Goal: Task Accomplishment & Management: Complete application form

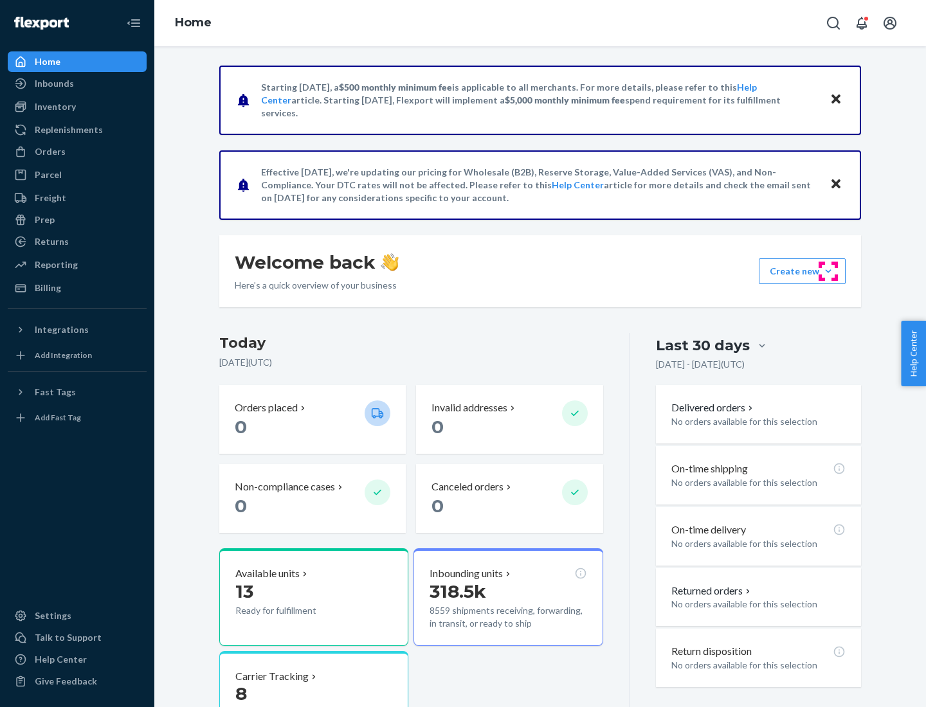
click at [828, 271] on button "Create new Create new inbound Create new order Create new product" at bounding box center [802, 272] width 87 height 26
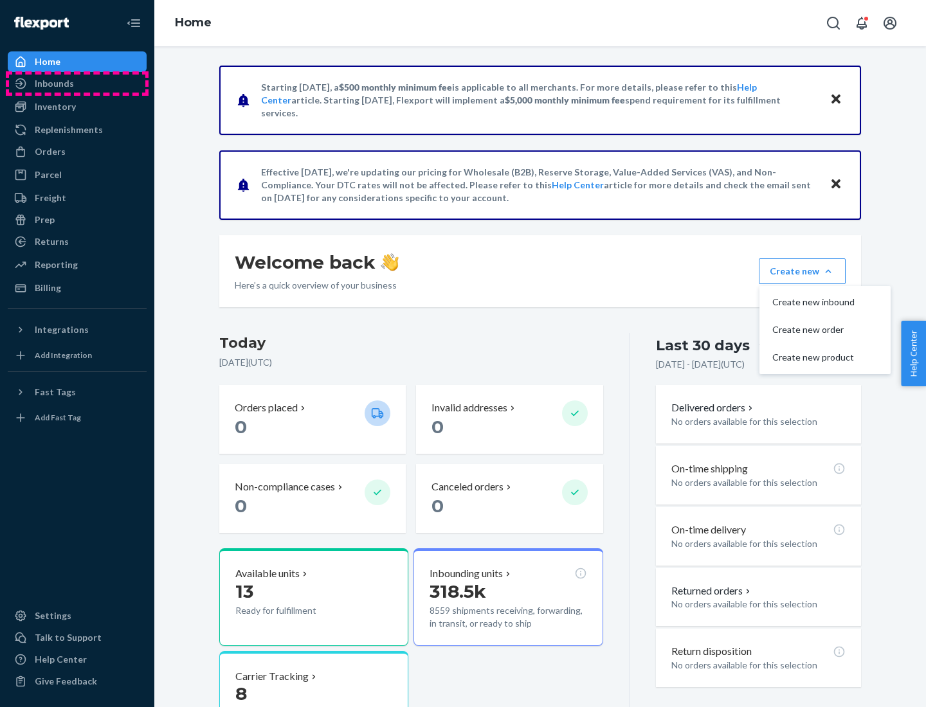
click at [77, 84] on div "Inbounds" at bounding box center [77, 84] width 136 height 18
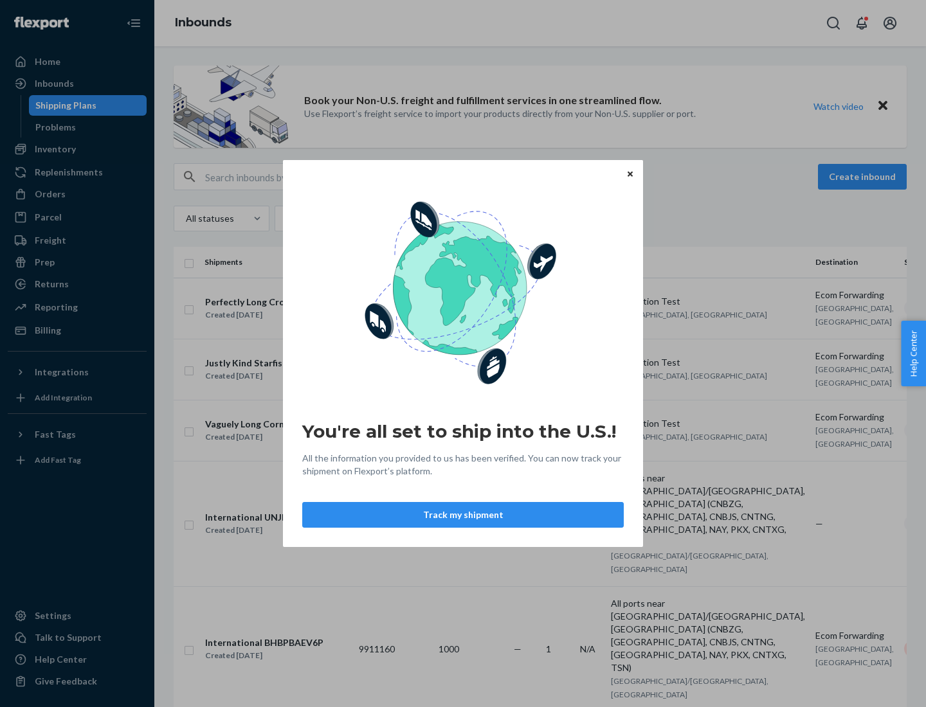
click at [77, 149] on div "You're all set to ship into the U.S.! All the information you provided to us ha…" at bounding box center [463, 353] width 926 height 707
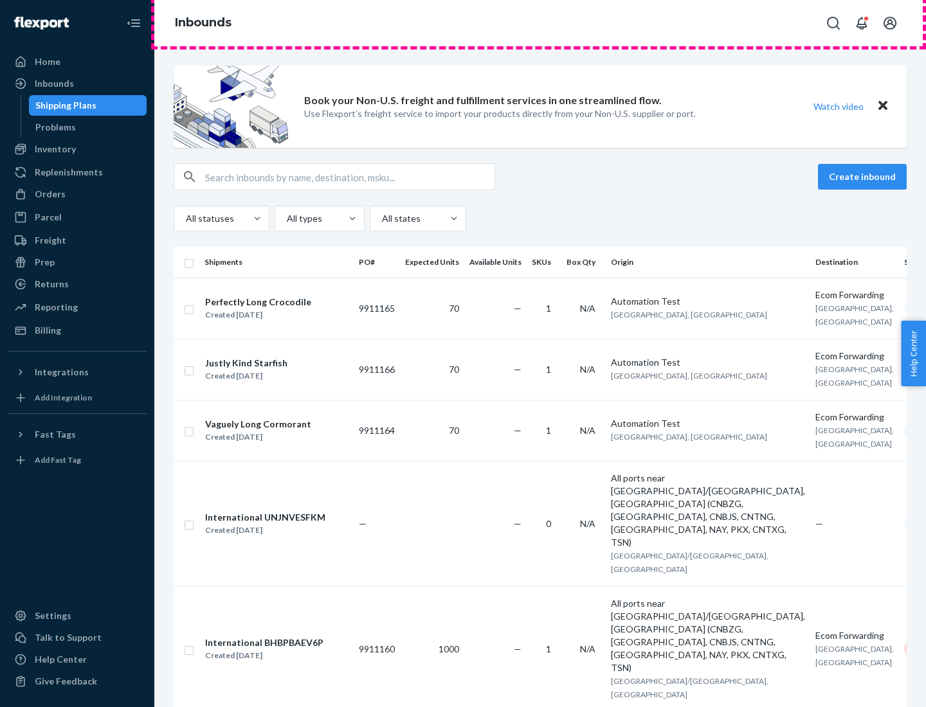
click at [540, 23] on div "Inbounds" at bounding box center [540, 23] width 772 height 46
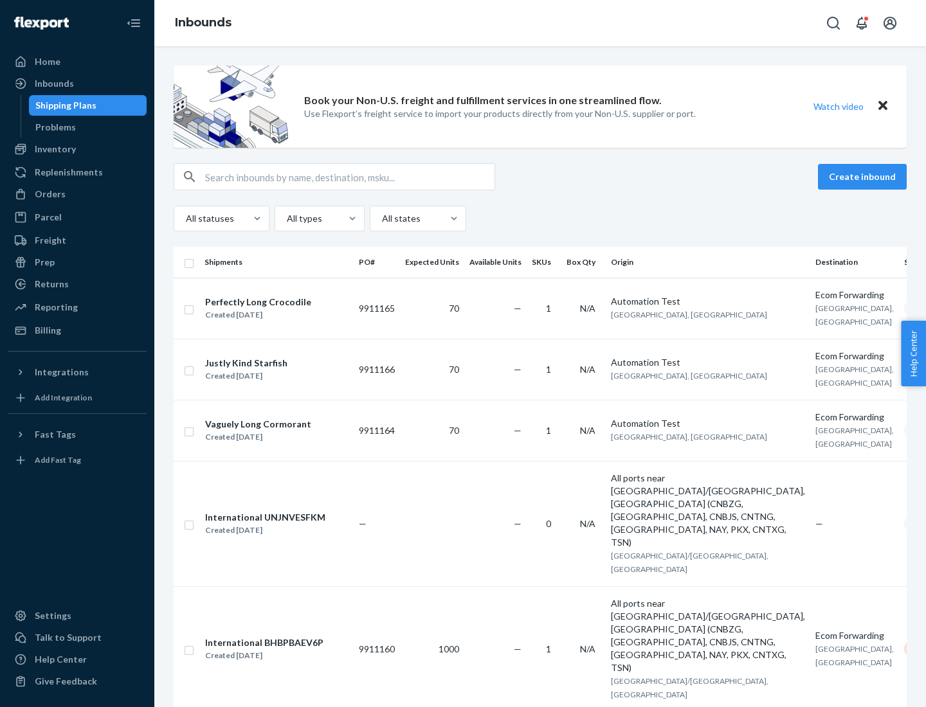
click at [540, 23] on div "Inbounds" at bounding box center [540, 23] width 772 height 46
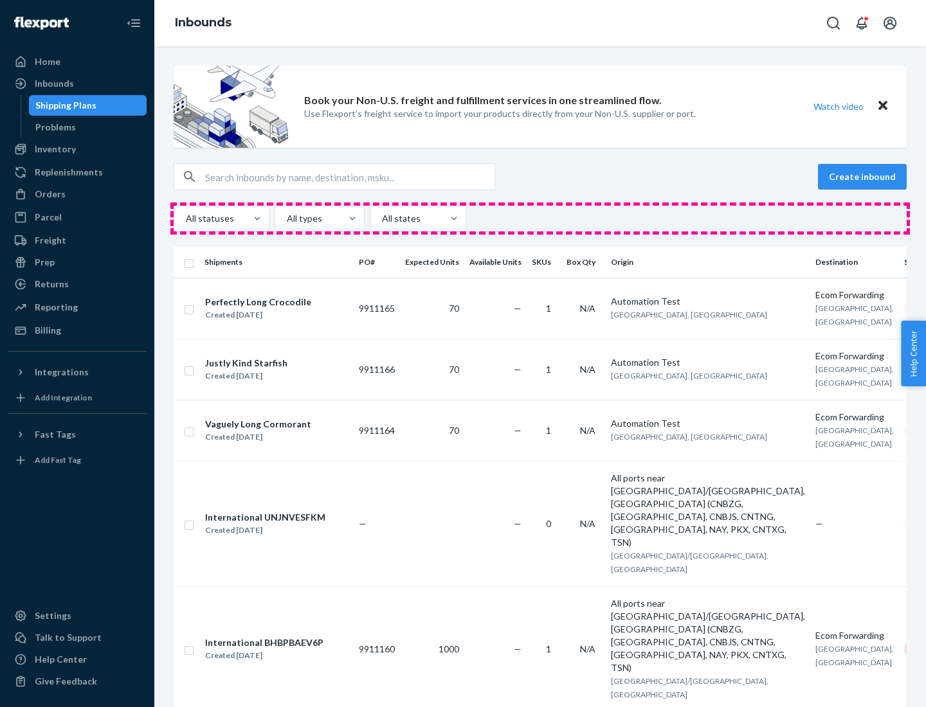
click at [540, 219] on div "All statuses All types All states" at bounding box center [540, 219] width 733 height 26
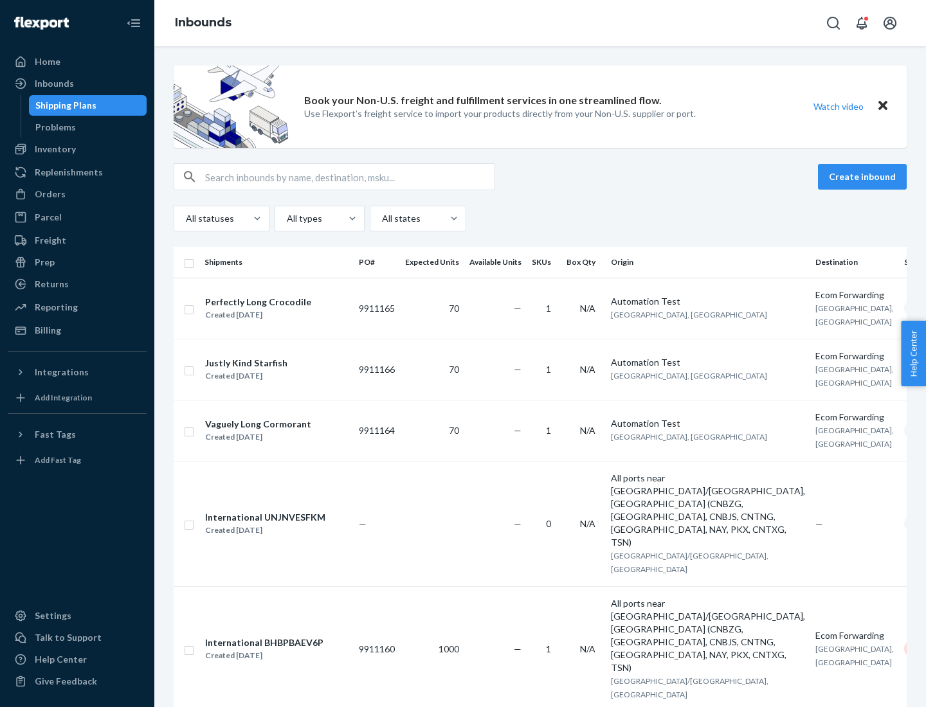
click at [64, 105] on div "Shipping Plans" at bounding box center [65, 105] width 61 height 13
click at [864, 177] on button "Create inbound" at bounding box center [862, 177] width 89 height 26
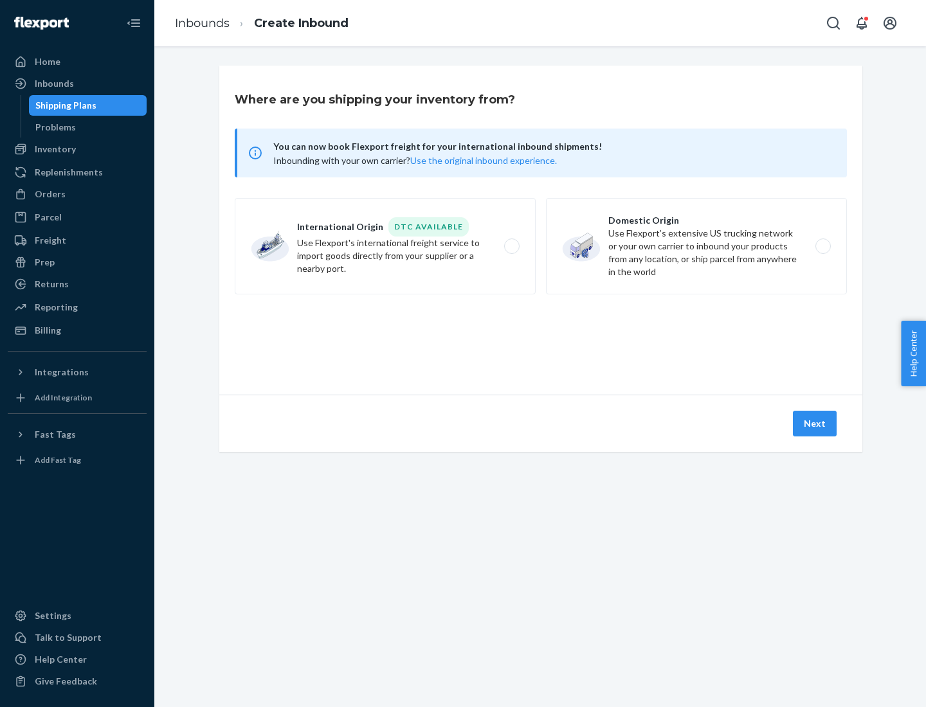
click at [385, 246] on label "International Origin DTC Available Use Flexport's international freight service…" at bounding box center [385, 246] width 301 height 96
click at [511, 246] on input "International Origin DTC Available Use Flexport's international freight service…" at bounding box center [515, 246] width 8 height 8
radio input "true"
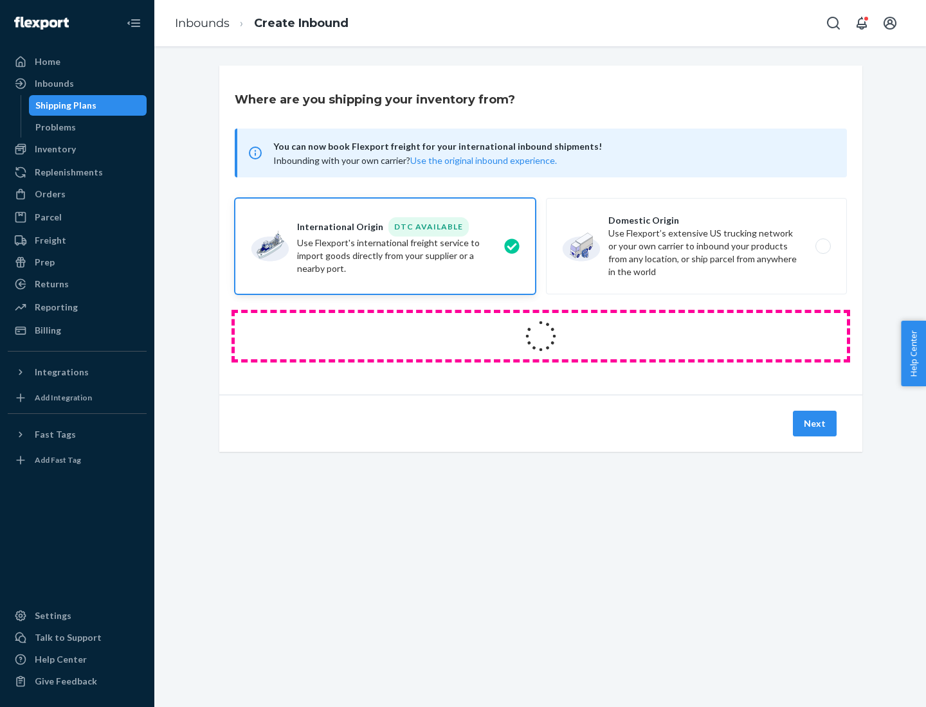
click at [541, 336] on icon at bounding box center [540, 336] width 51 height 51
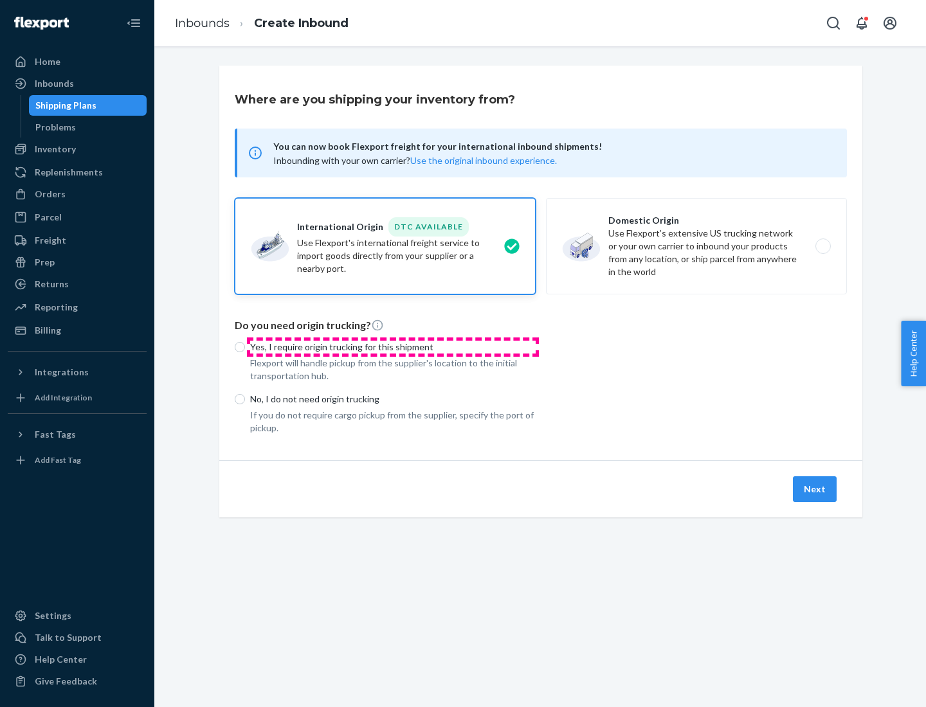
click at [393, 347] on p "Yes, I require origin trucking for this shipment" at bounding box center [393, 347] width 286 height 13
click at [245, 347] on input "Yes, I require origin trucking for this shipment" at bounding box center [240, 347] width 10 height 10
radio input "true"
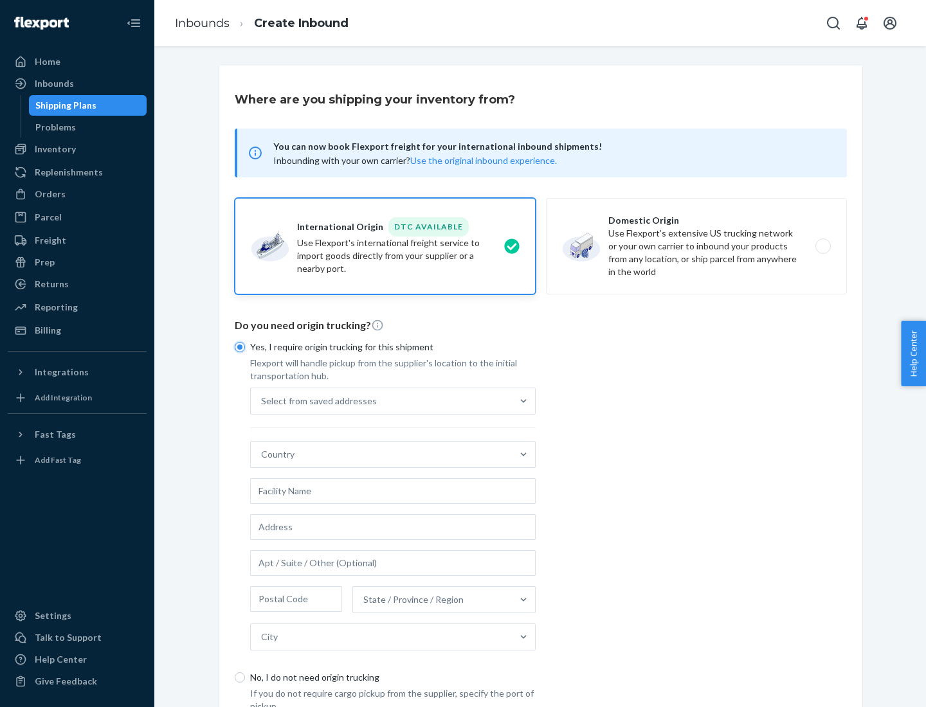
scroll to position [24, 0]
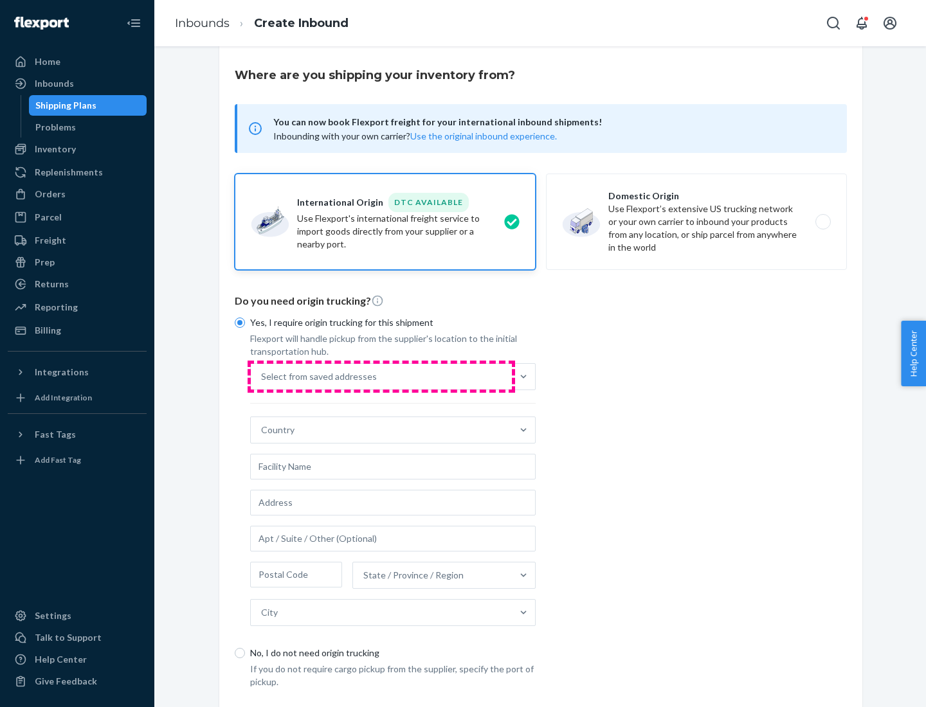
click at [381, 376] on div "Select from saved addresses" at bounding box center [381, 377] width 261 height 26
click at [262, 376] on input "Select from saved addresses" at bounding box center [261, 376] width 1 height 13
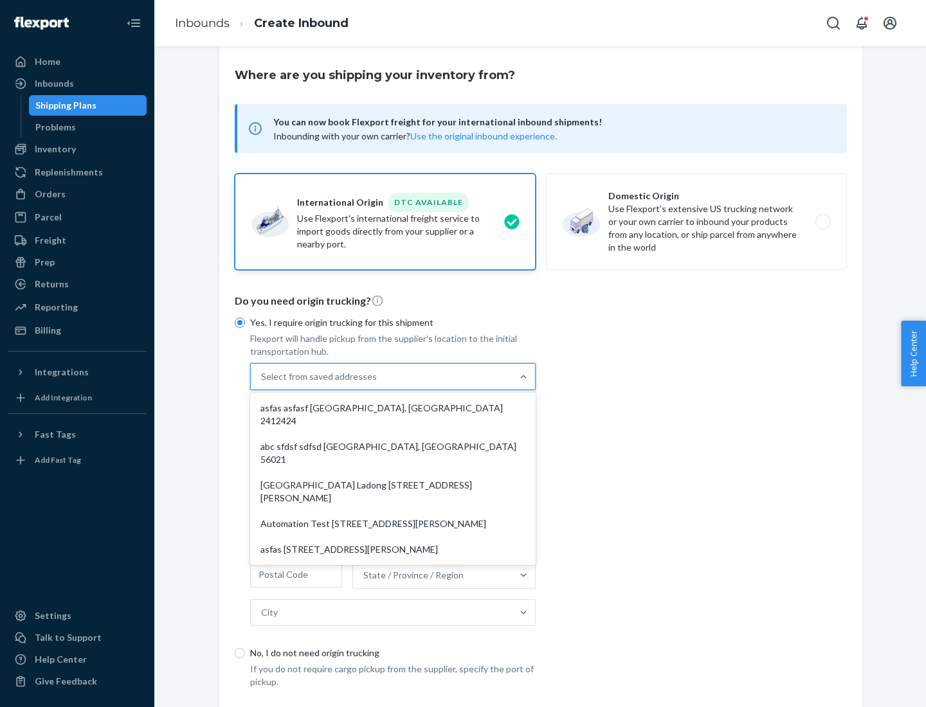
scroll to position [56, 0]
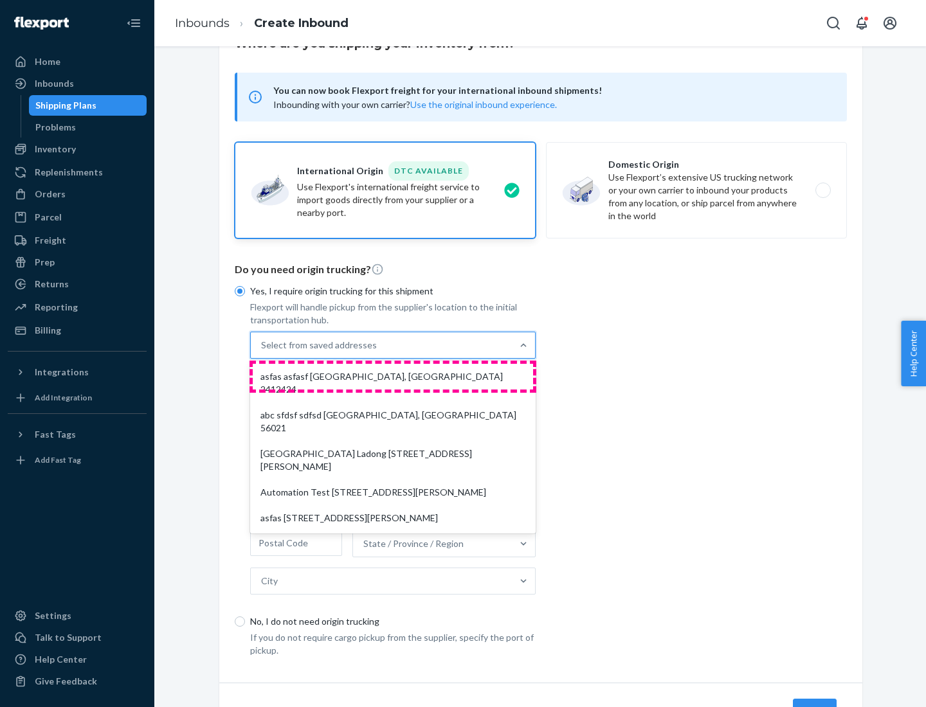
click at [393, 376] on div "asfas asfasf [GEOGRAPHIC_DATA], [GEOGRAPHIC_DATA] 2412424" at bounding box center [393, 383] width 280 height 39
click at [262, 352] on input "option asfas asfasf [GEOGRAPHIC_DATA], [GEOGRAPHIC_DATA] 2412424 focused, 1 of …" at bounding box center [261, 345] width 1 height 13
type input "asfas"
type input "asfasf"
type input "2412424"
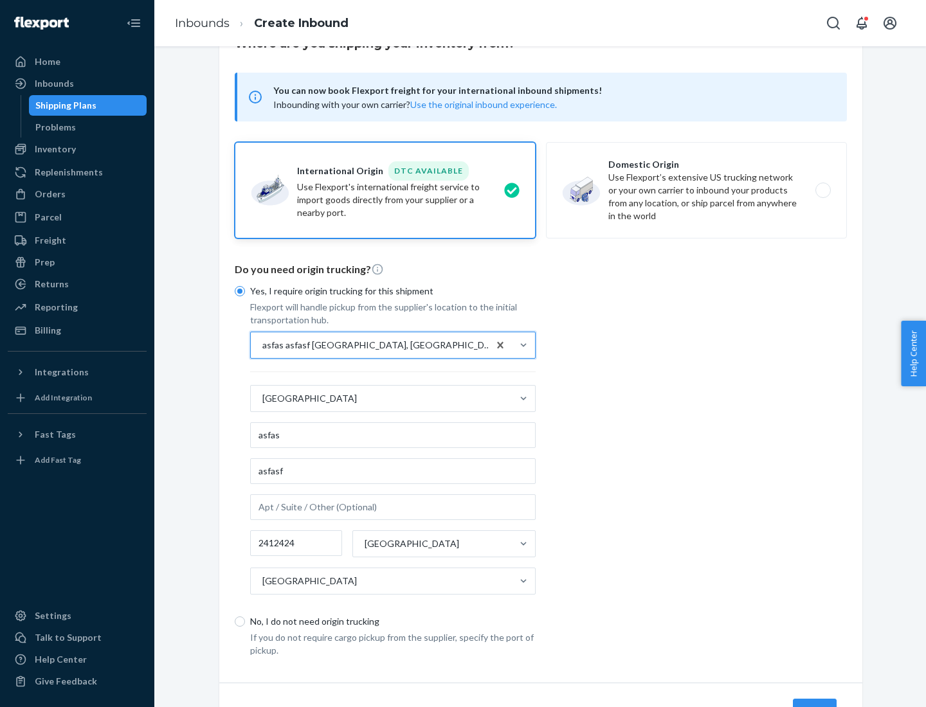
scroll to position [120, 0]
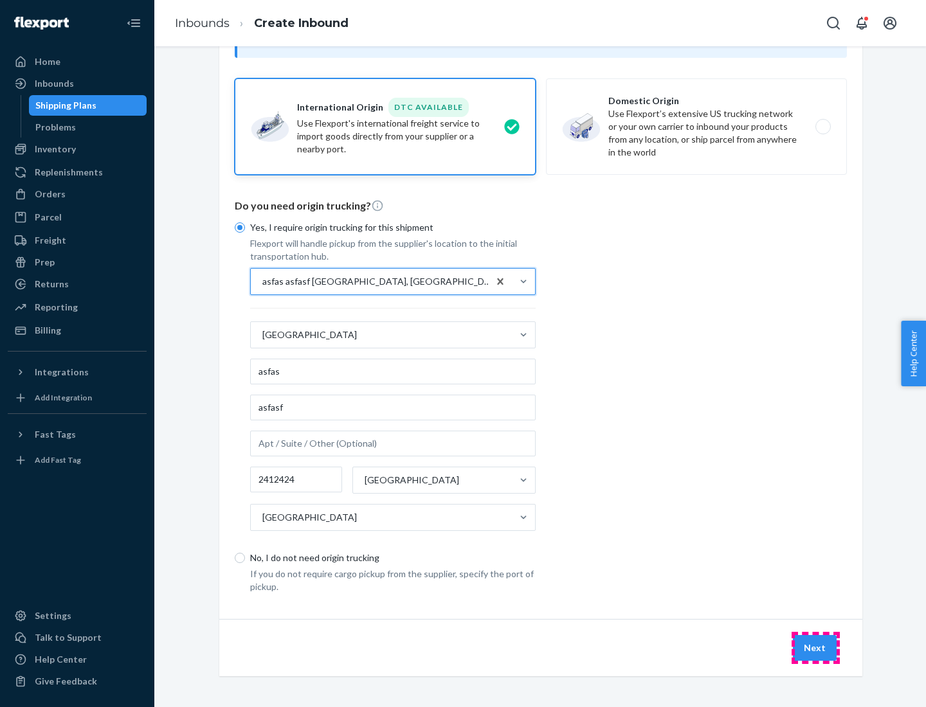
click at [816, 648] on button "Next" at bounding box center [815, 648] width 44 height 26
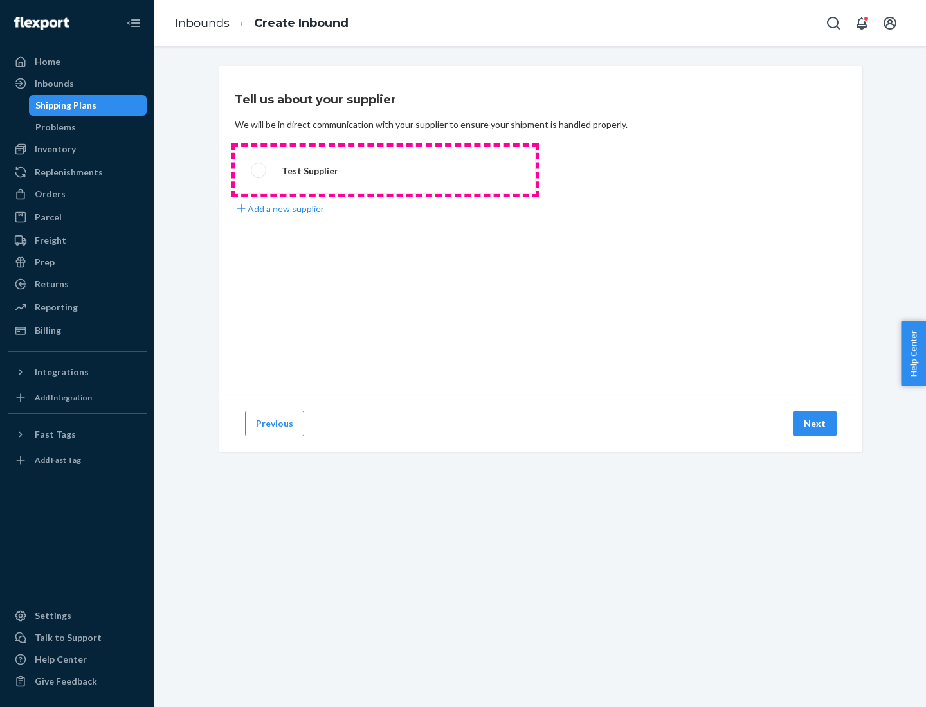
click at [385, 170] on label "Test Supplier" at bounding box center [385, 171] width 301 height 48
click at [259, 170] on input "Test Supplier" at bounding box center [255, 171] width 8 height 8
radio input "true"
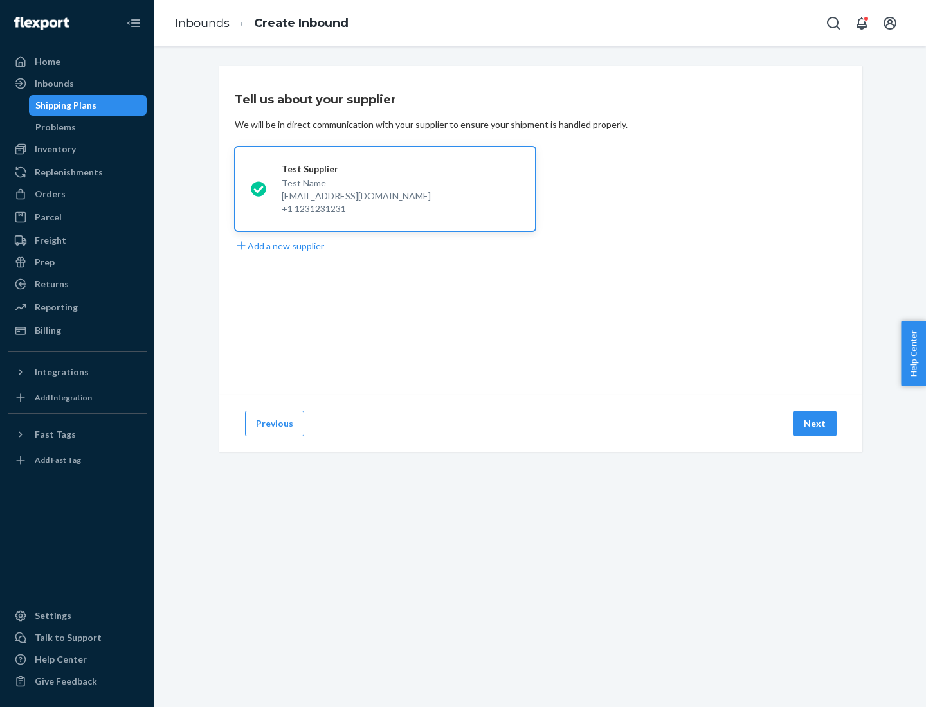
click at [816, 424] on button "Next" at bounding box center [815, 424] width 44 height 26
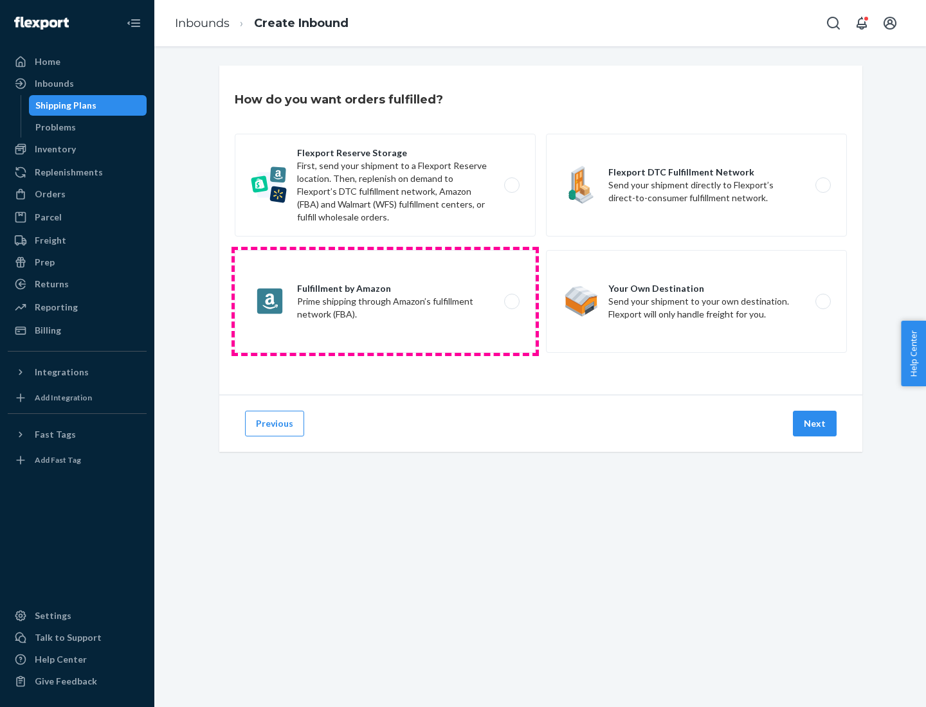
click at [385, 302] on label "Fulfillment by Amazon Prime shipping through Amazon’s fulfillment network (FBA)." at bounding box center [385, 301] width 301 height 103
click at [511, 302] on input "Fulfillment by Amazon Prime shipping through Amazon’s fulfillment network (FBA)." at bounding box center [515, 302] width 8 height 8
radio input "true"
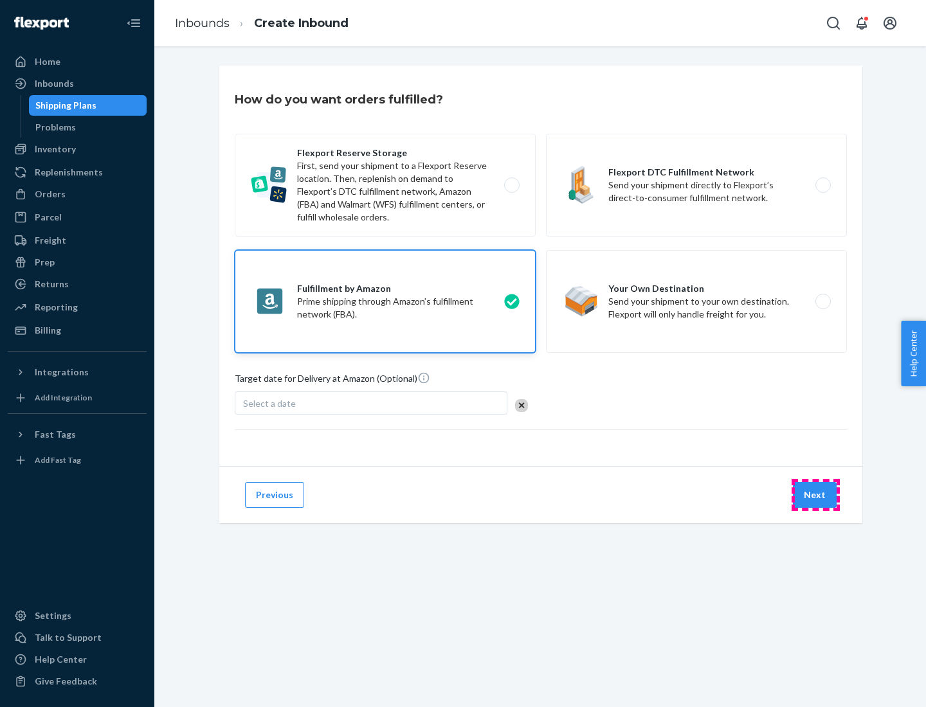
click at [816, 495] on button "Next" at bounding box center [815, 495] width 44 height 26
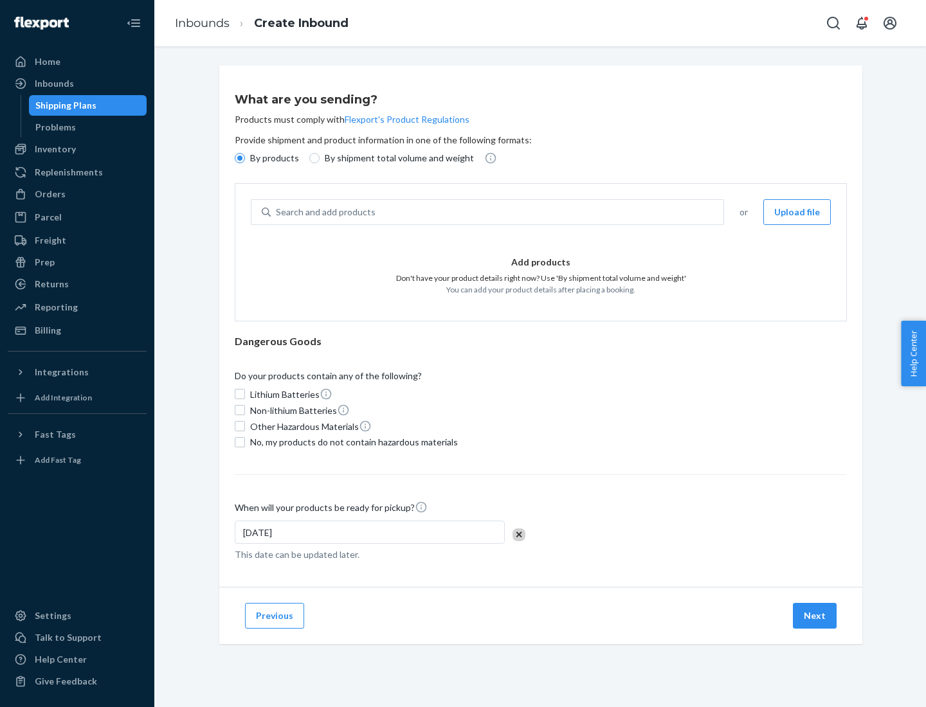
click at [396, 158] on p "By shipment total volume and weight" at bounding box center [399, 158] width 149 height 13
click at [320, 158] on input "By shipment total volume and weight" at bounding box center [314, 158] width 10 height 10
radio input "true"
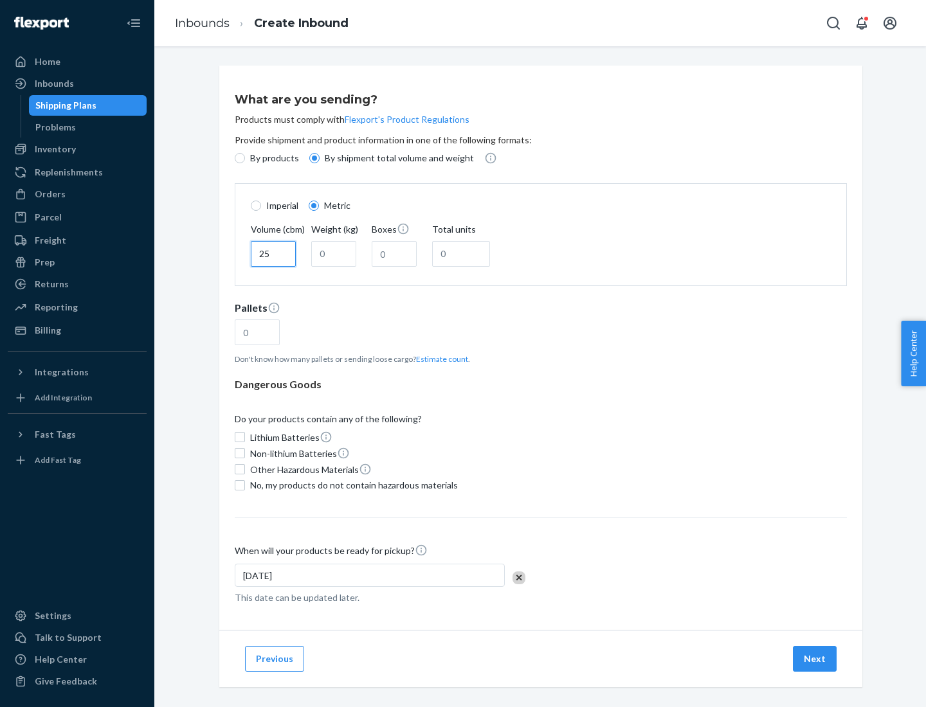
type input "25"
type input "100"
type input "50"
type input "500"
click at [439, 359] on button "Estimate count" at bounding box center [442, 359] width 52 height 11
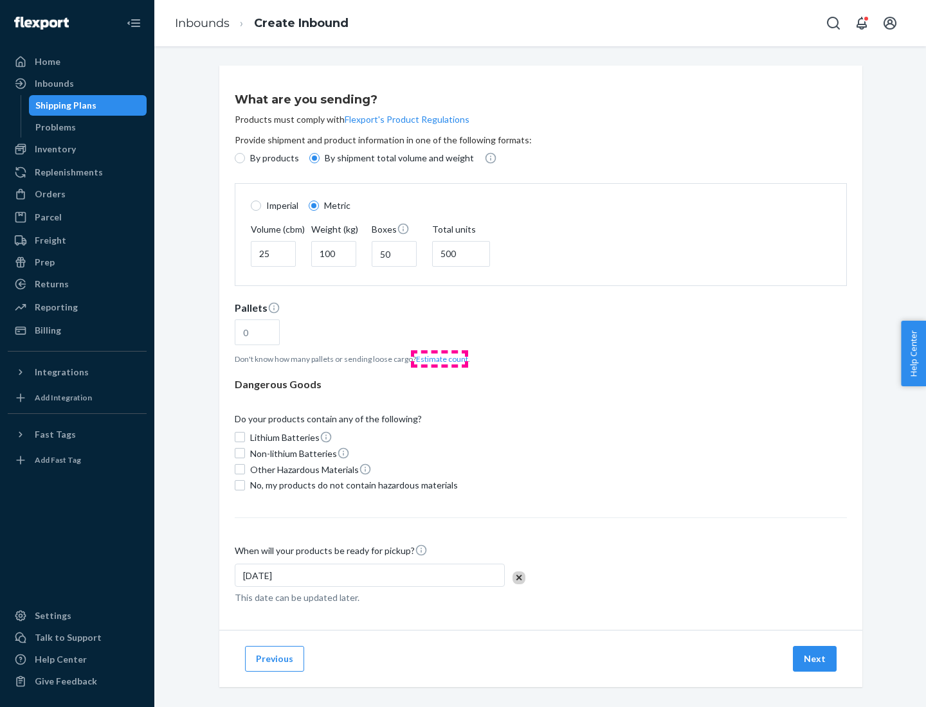
type input "16"
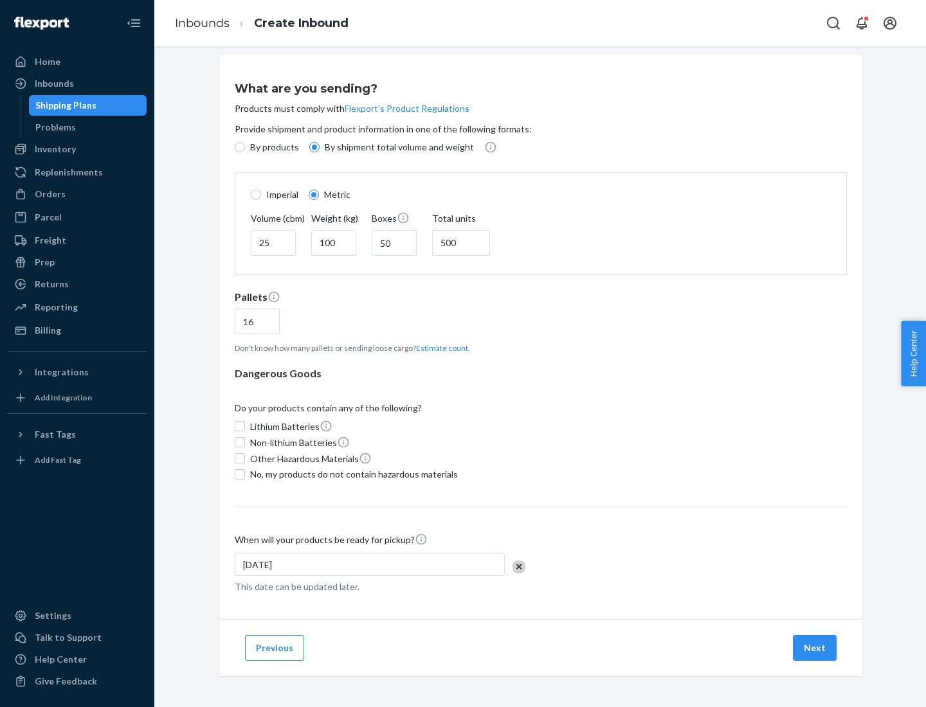
click at [352, 474] on span "No, my products do not contain hazardous materials" at bounding box center [354, 474] width 208 height 13
click at [245, 474] on input "No, my products do not contain hazardous materials" at bounding box center [240, 474] width 10 height 10
checkbox input "true"
click at [816, 648] on button "Next" at bounding box center [815, 648] width 44 height 26
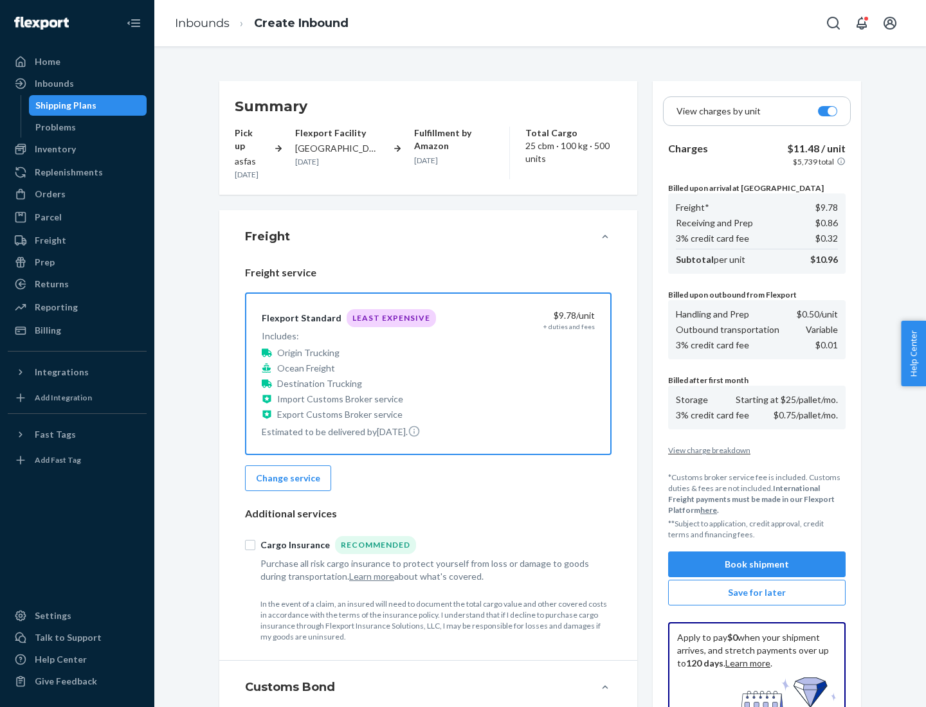
scroll to position [188, 0]
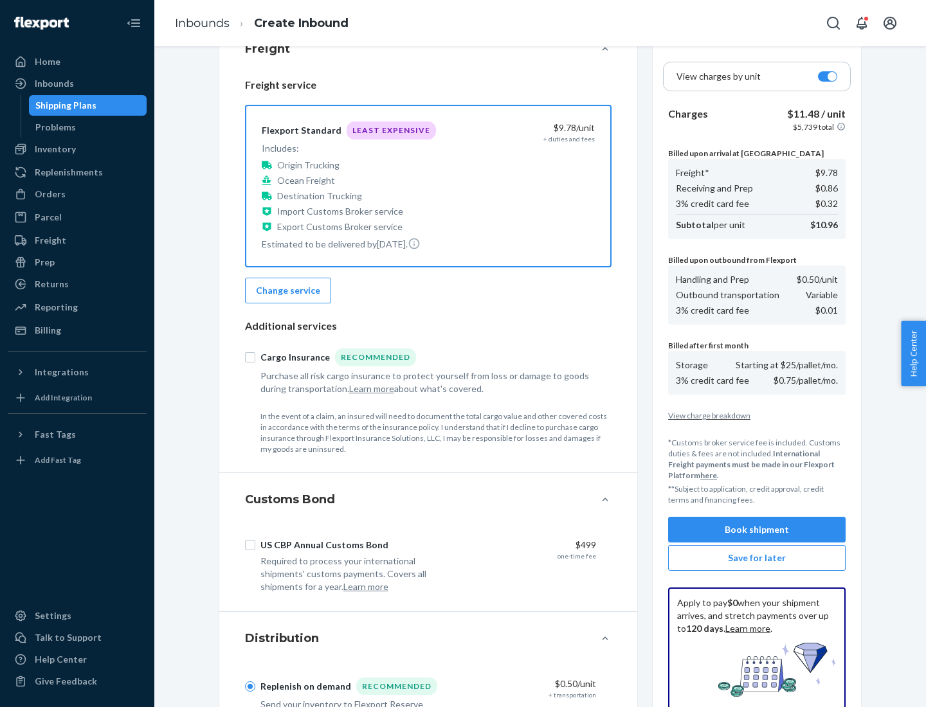
click at [757, 530] on button "Book shipment" at bounding box center [757, 530] width 178 height 26
